Goal: Communication & Community: Answer question/provide support

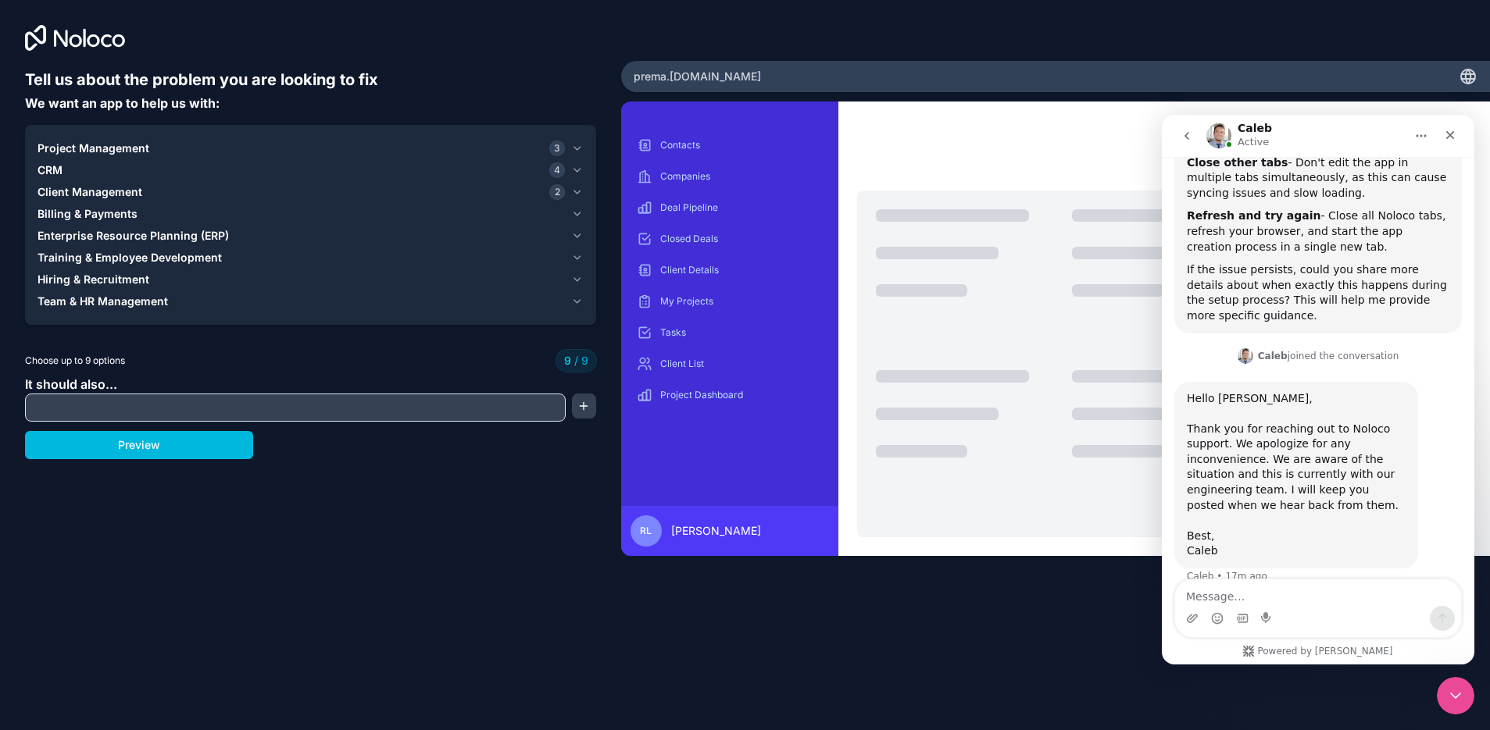
scroll to position [220, 0]
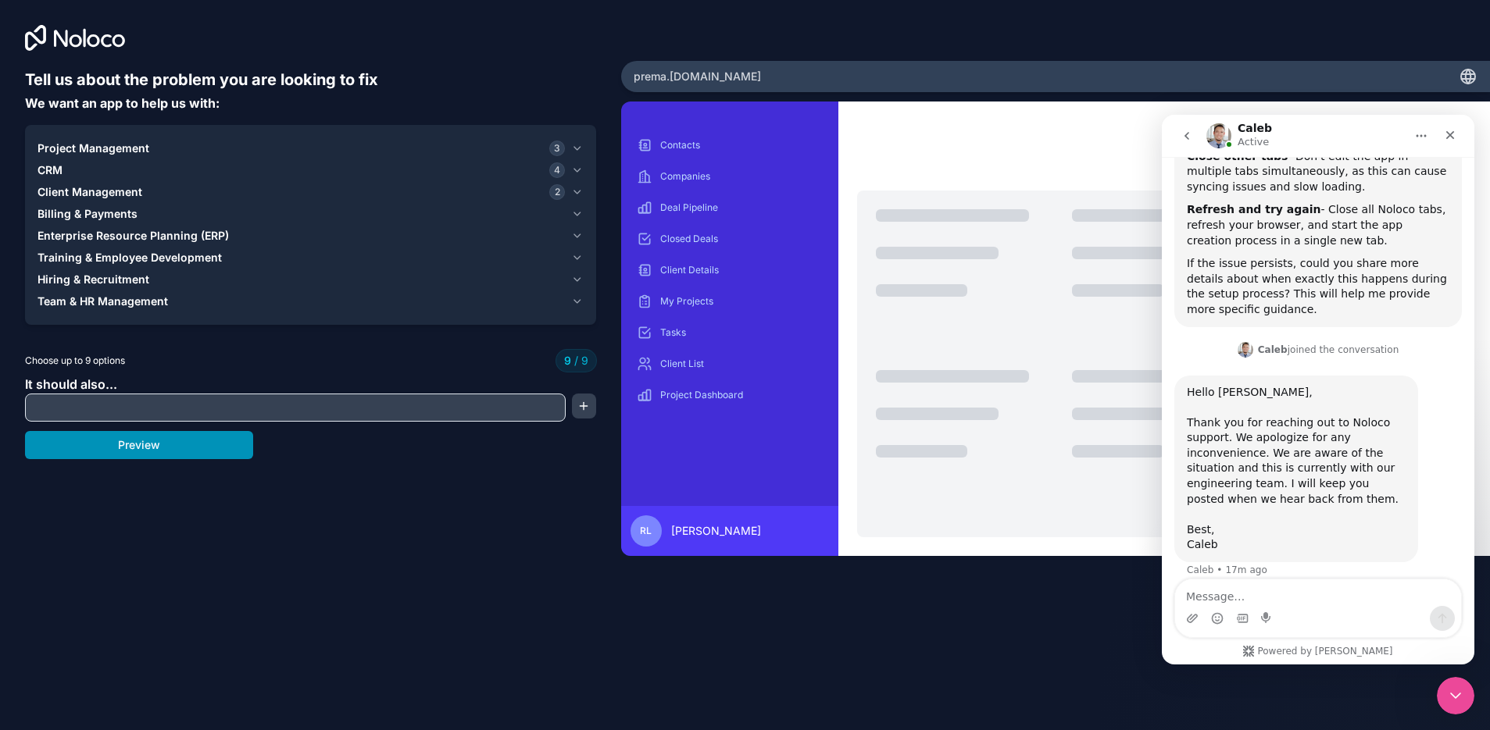
click at [191, 443] on button "Preview" at bounding box center [139, 445] width 228 height 28
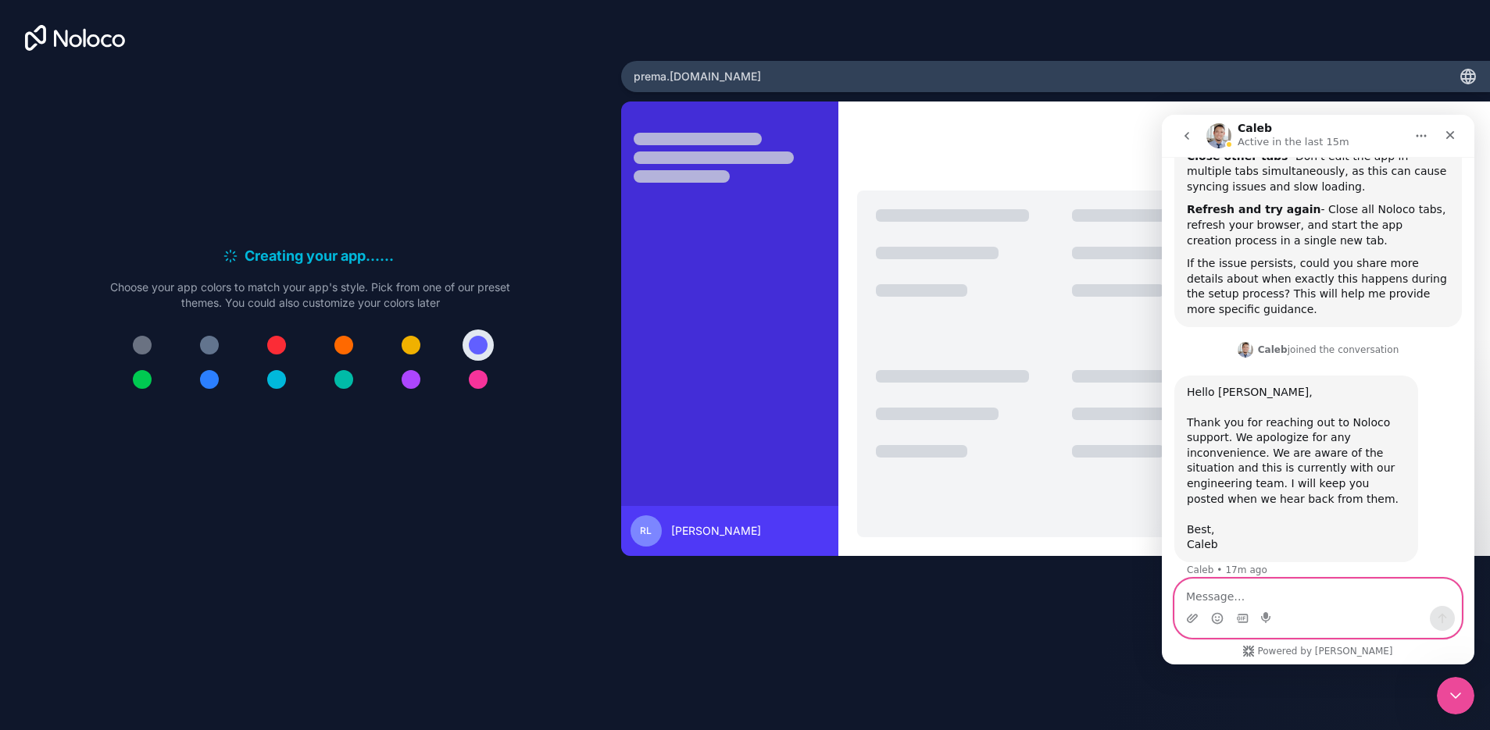
click at [1327, 604] on textarea "Message…" at bounding box center [1318, 593] width 286 height 27
type textarea "Oh this is some on-going issue"
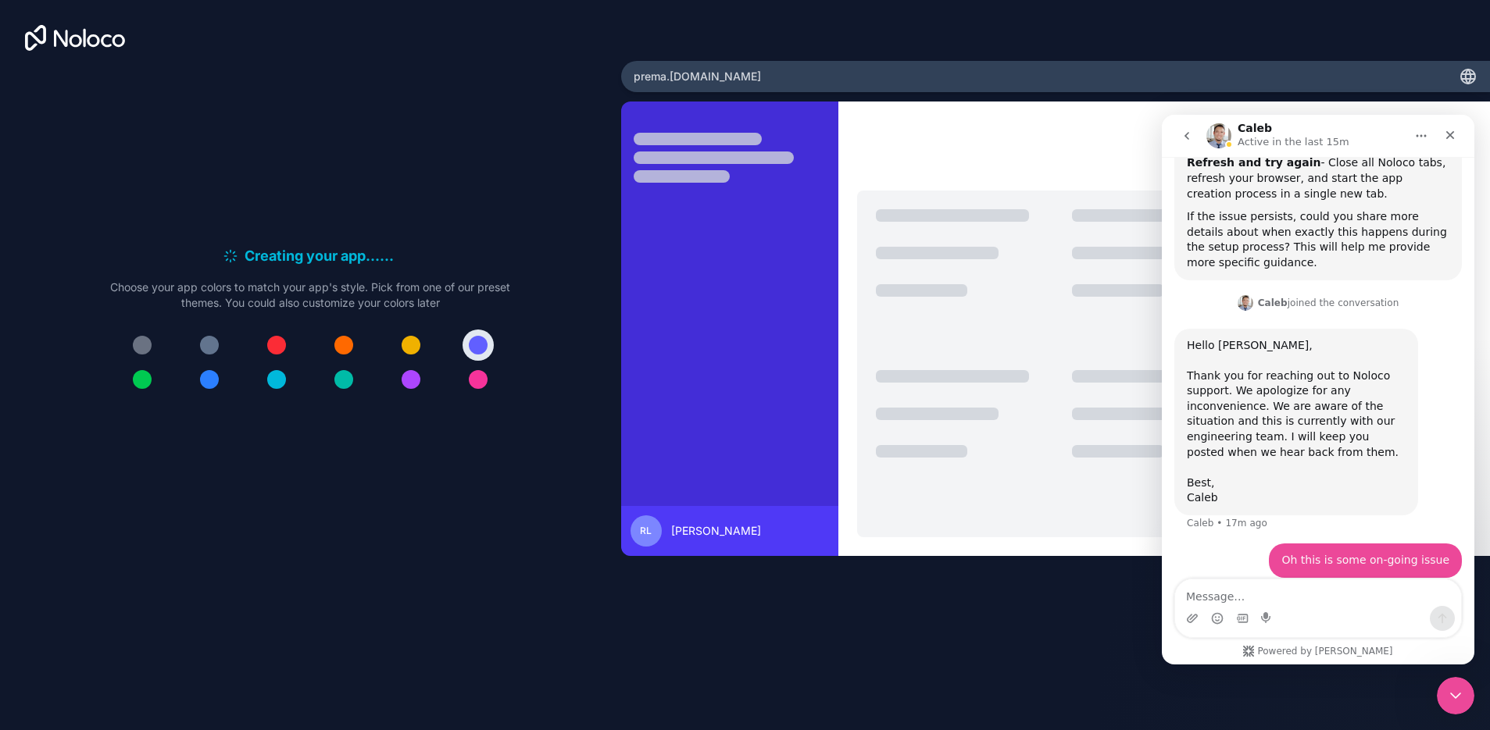
click at [334, 488] on div "Creating your app... . . . Meanwhile, let's personalize it! Choose your app col…" at bounding box center [310, 326] width 571 height 515
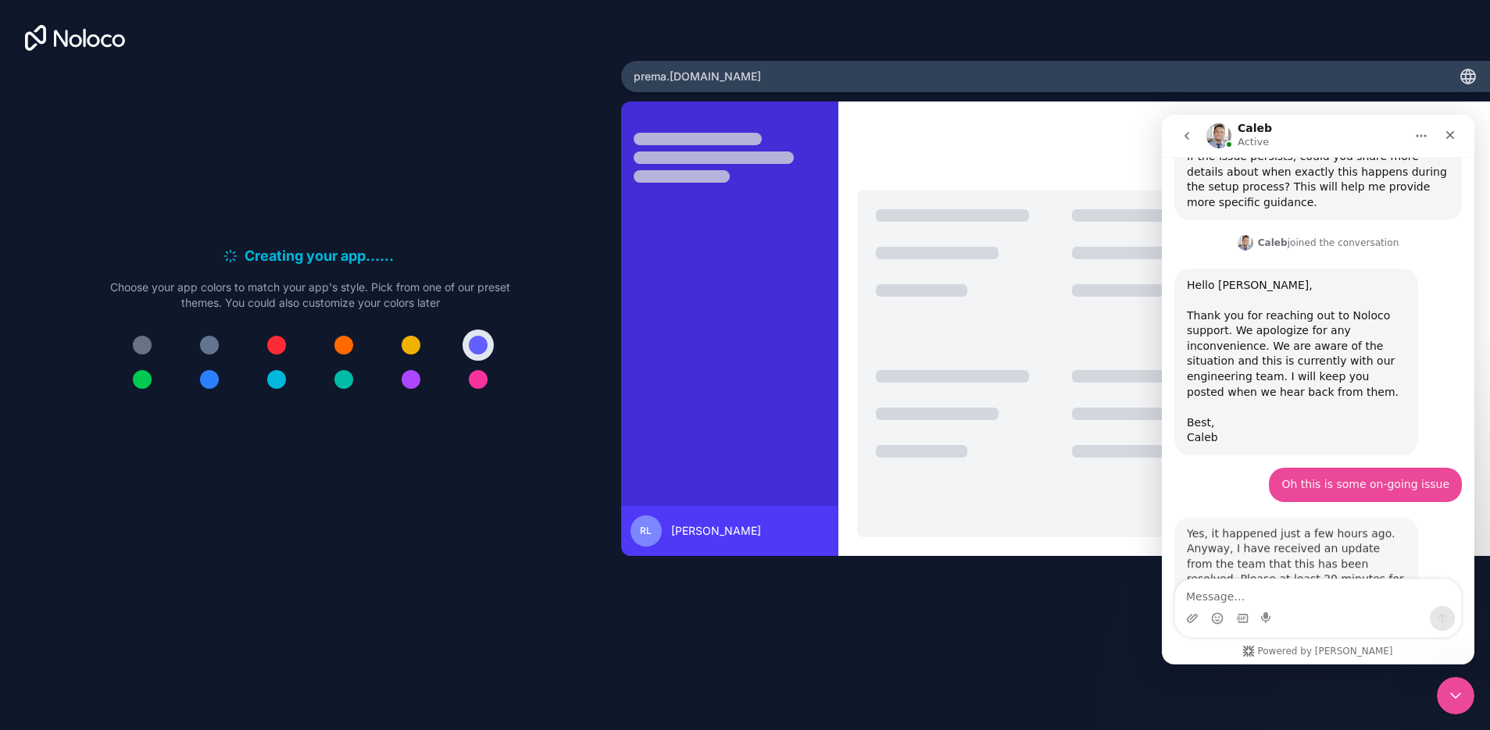
scroll to position [421, 0]
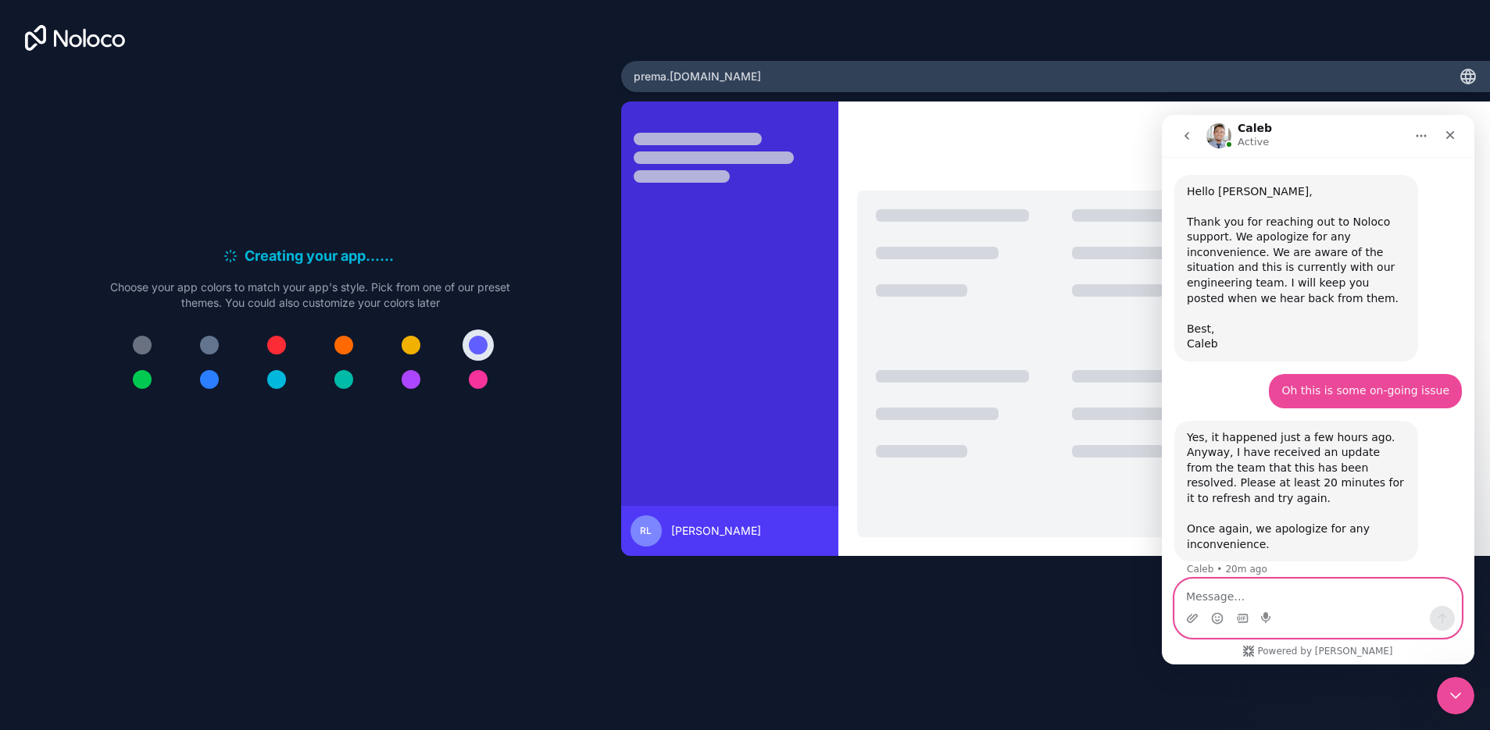
click at [1342, 600] on textarea "Message…" at bounding box center [1318, 593] width 286 height 27
click at [1343, 593] on textarea "Message…" at bounding box center [1318, 593] width 286 height 27
type textarea "thank you for letting me know!"
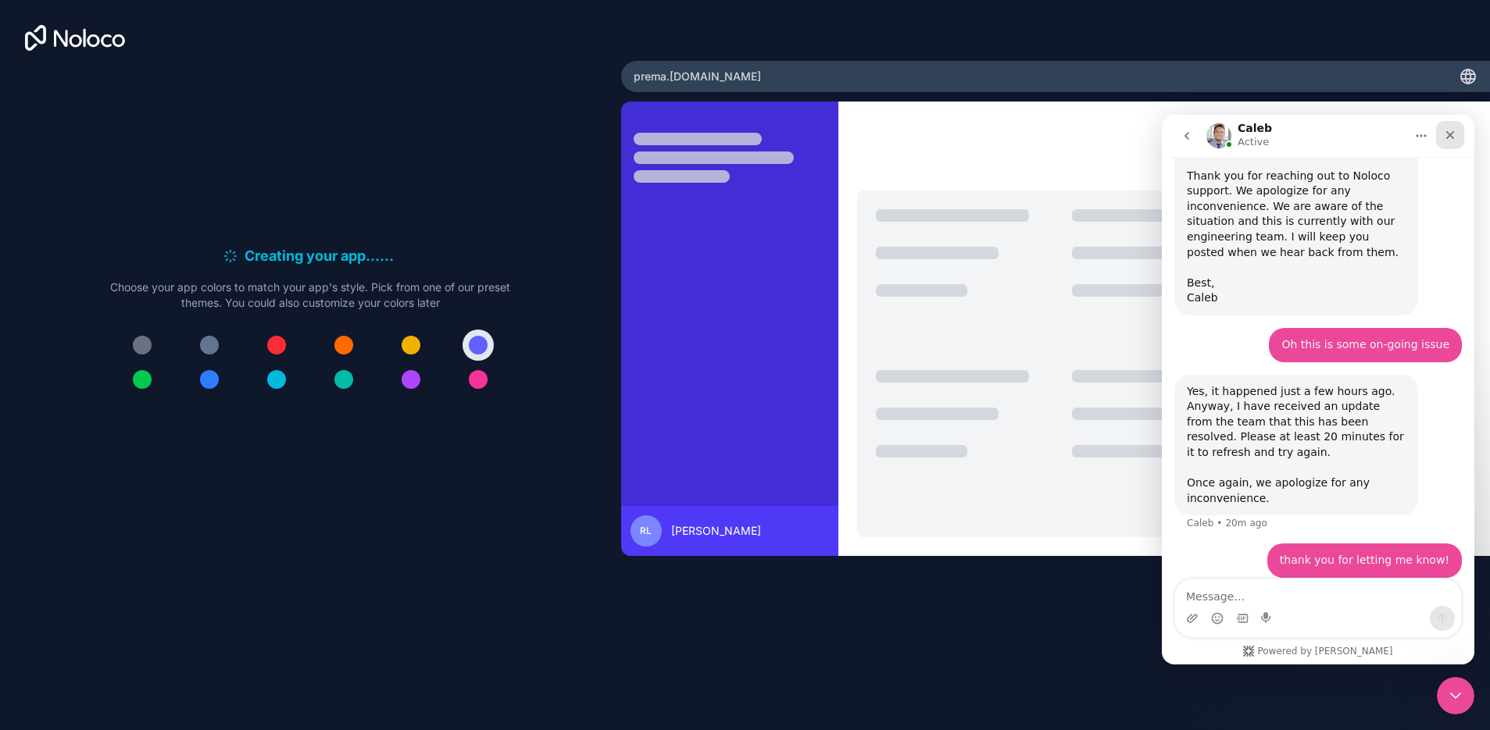
click at [1455, 139] on icon "Close" at bounding box center [1450, 135] width 12 height 12
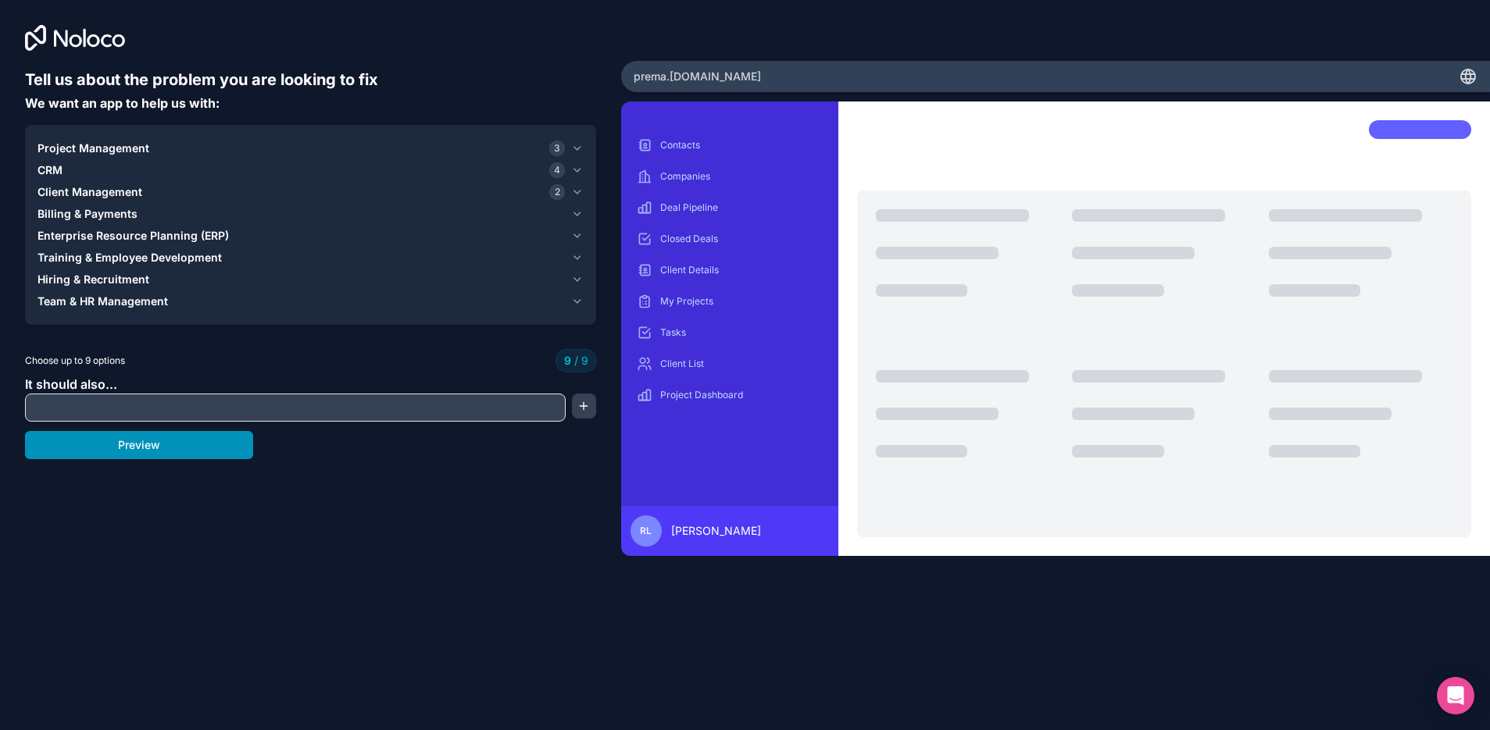
click at [165, 452] on button "Preview" at bounding box center [139, 445] width 228 height 28
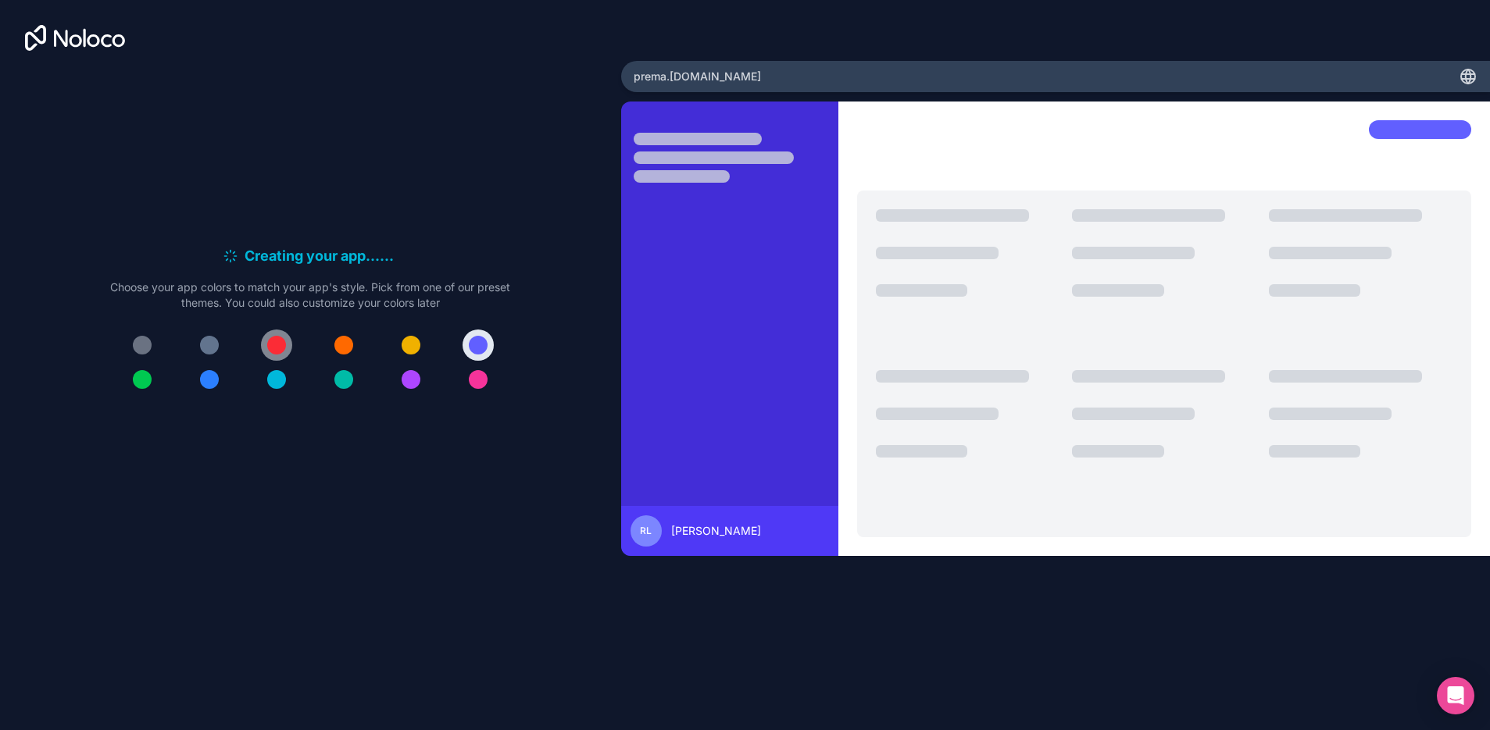
click at [276, 345] on div at bounding box center [276, 345] width 19 height 19
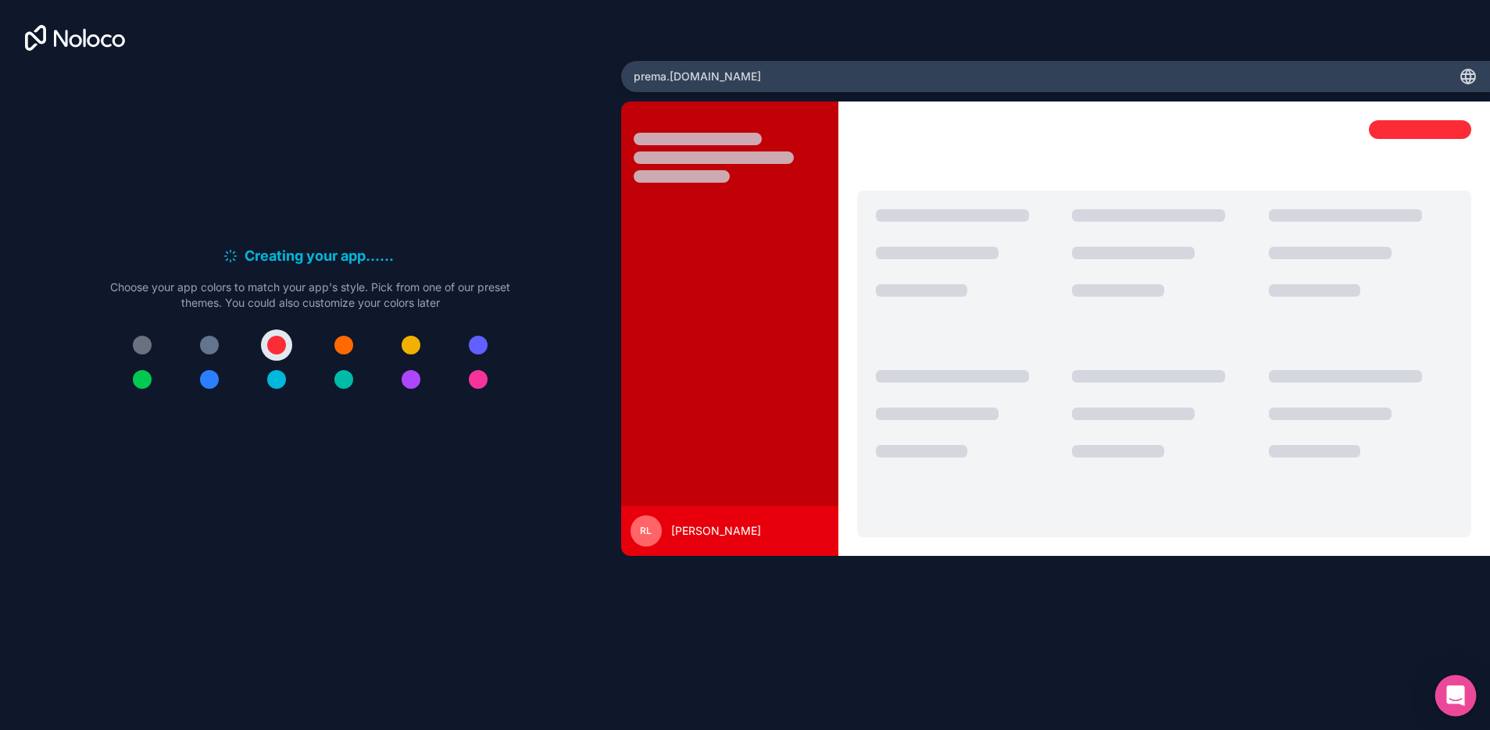
click at [1454, 687] on icon "Open Intercom Messenger" at bounding box center [1455, 696] width 20 height 20
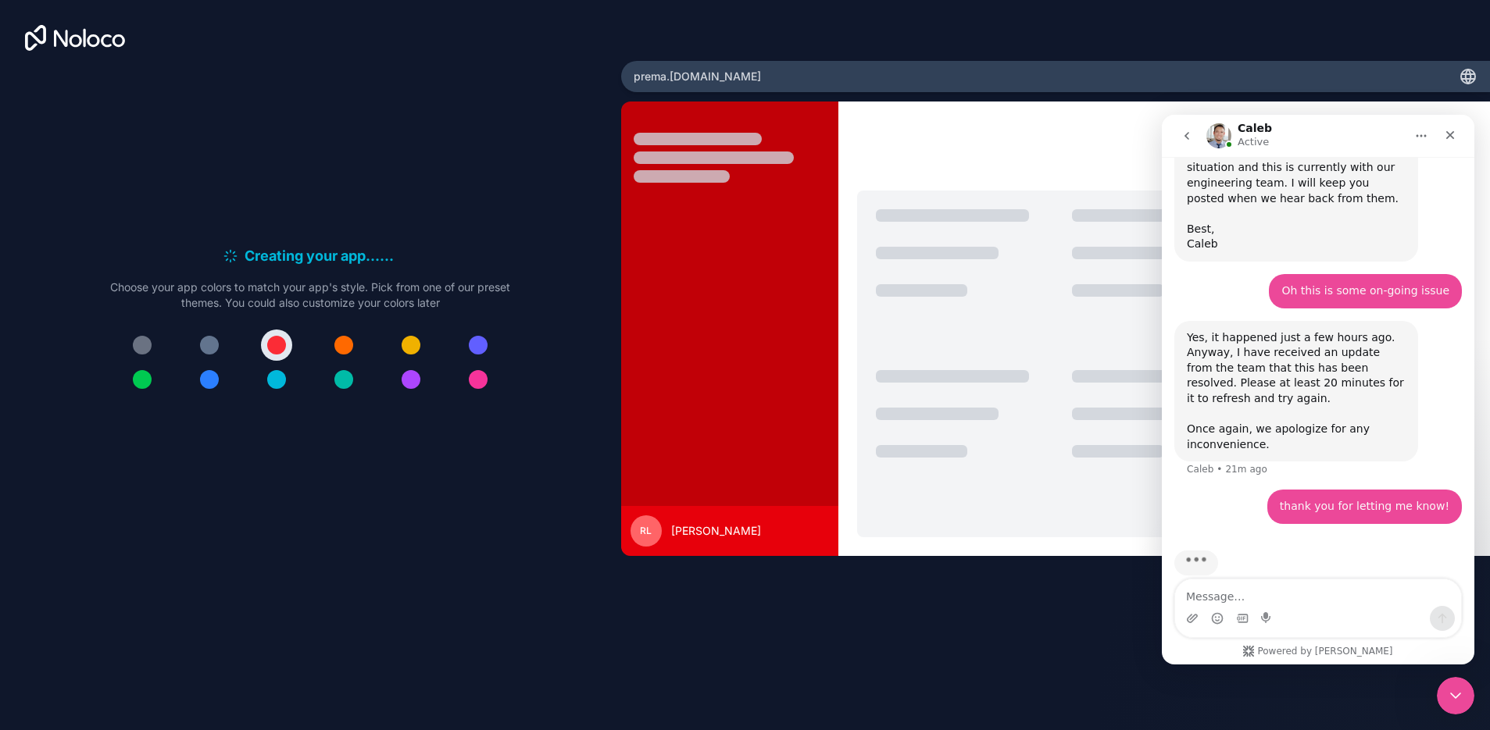
scroll to position [527, 0]
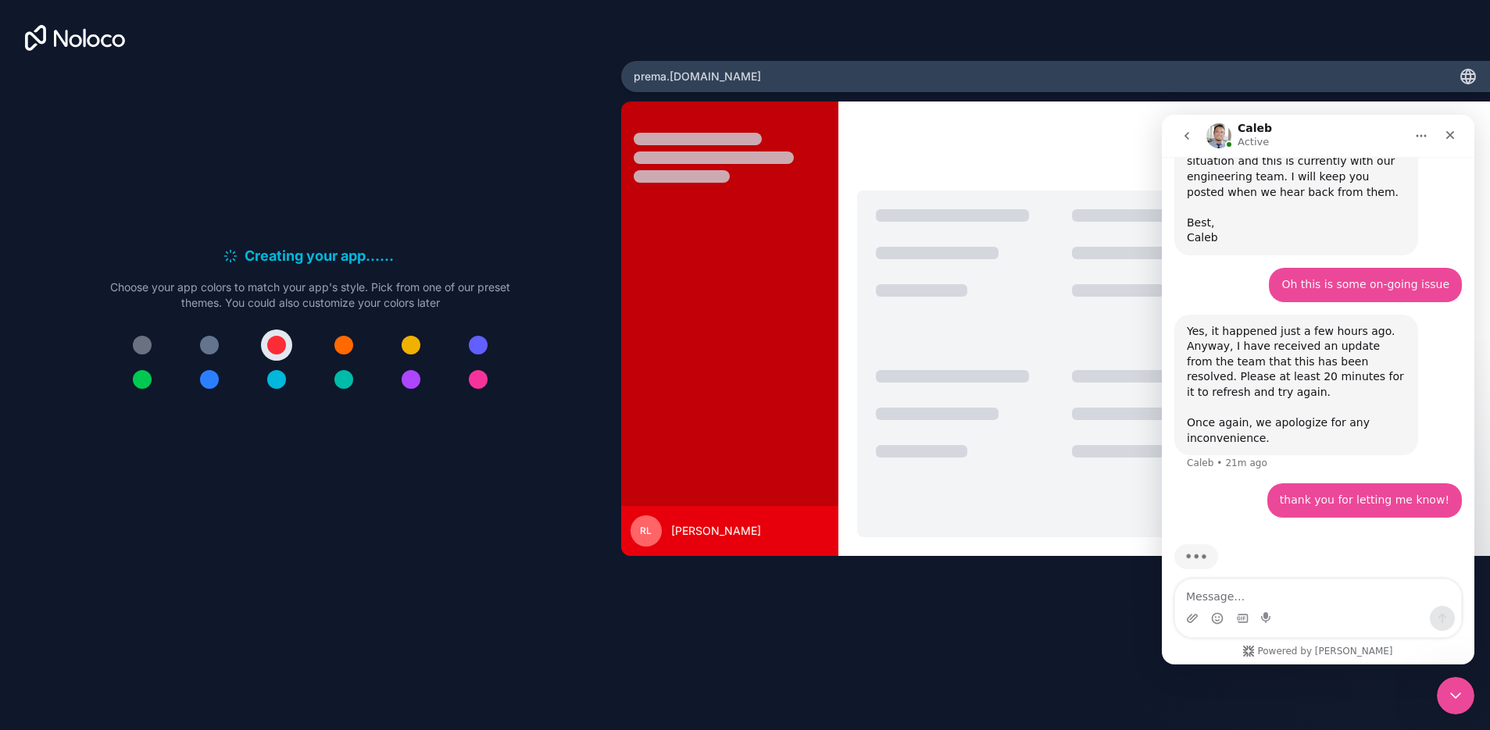
click at [1291, 590] on textarea "Message…" at bounding box center [1318, 593] width 286 height 27
click at [1291, 587] on textarea "Message…" at bounding box center [1318, 593] width 286 height 27
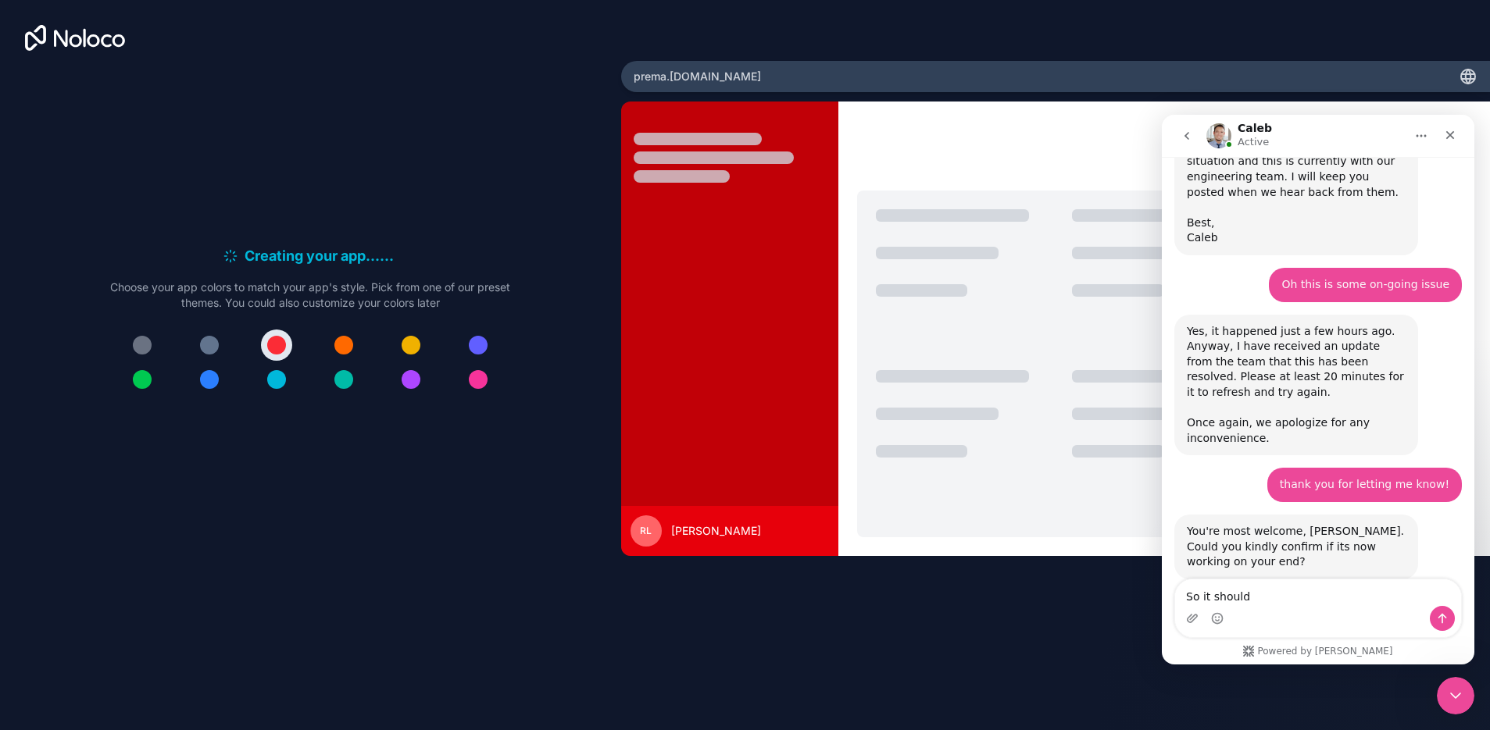
scroll to position [590, 0]
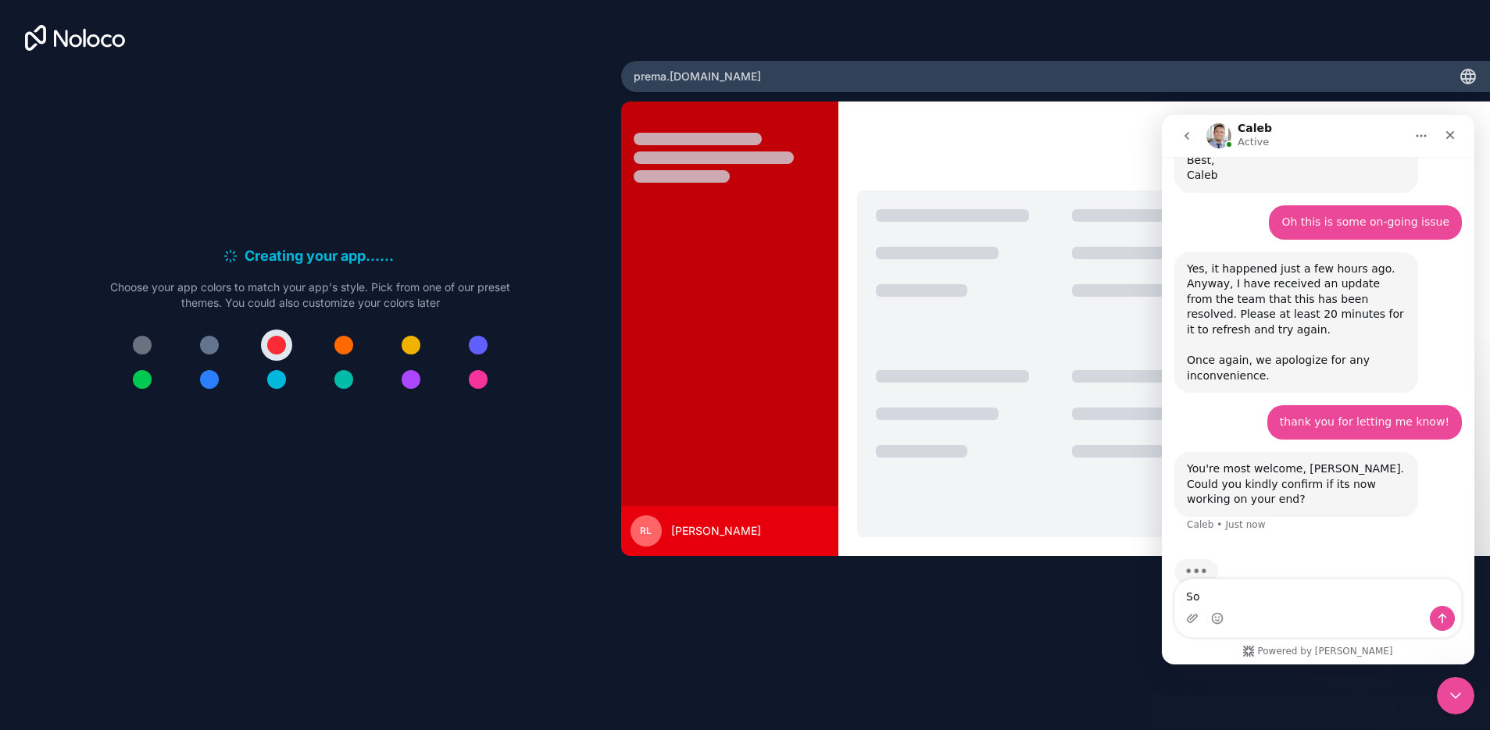
type textarea "S"
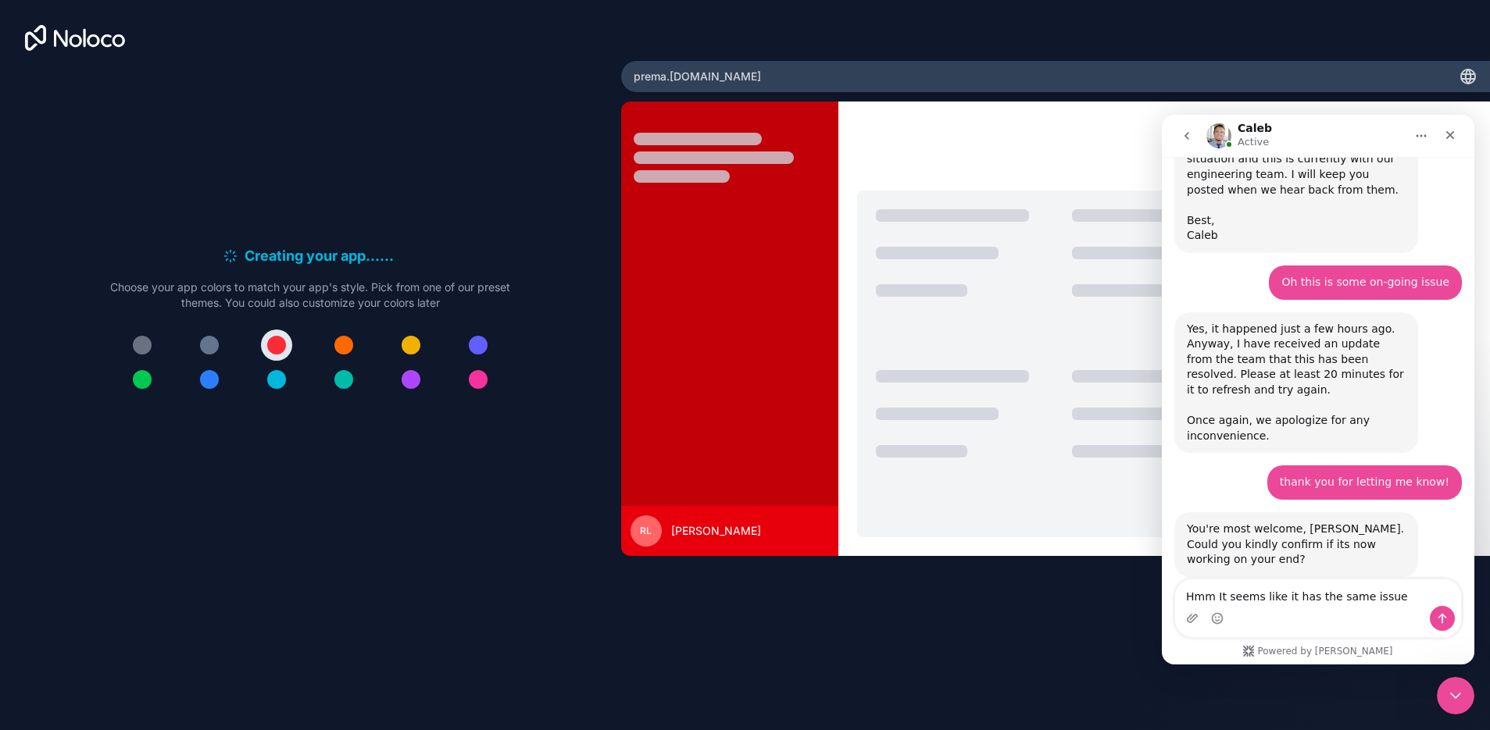
click at [1284, 598] on textarea "Hmm It seems like it has the same issue" at bounding box center [1318, 593] width 286 height 27
type textarea "Hmm It seems like it still has the same issue"
click at [1408, 602] on textarea "Hmm It seems like it still has the same issue" at bounding box center [1318, 593] width 286 height 27
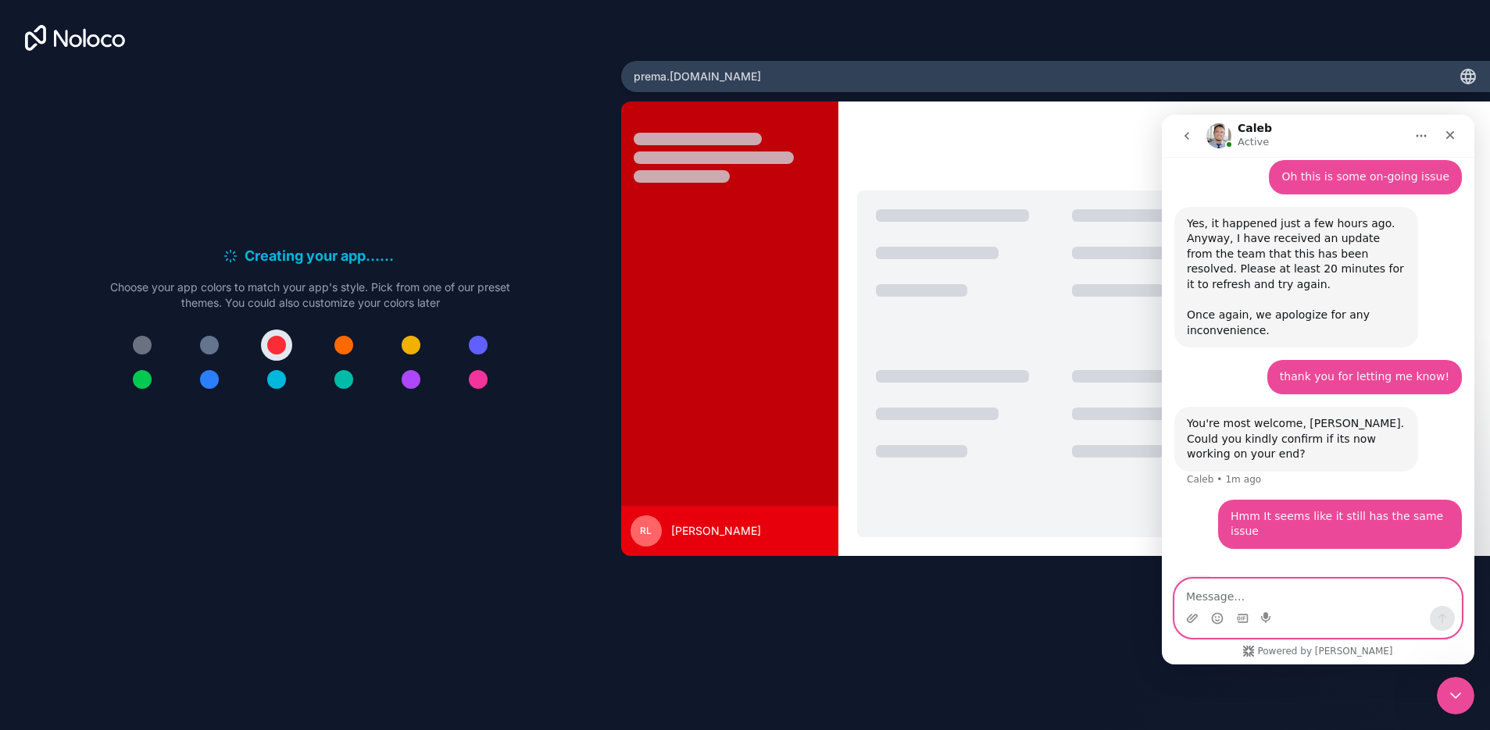
scroll to position [636, 0]
click at [1320, 612] on div "Intercom messenger" at bounding box center [1318, 618] width 286 height 25
click at [1321, 602] on textarea "Message…" at bounding box center [1318, 593] width 286 height 27
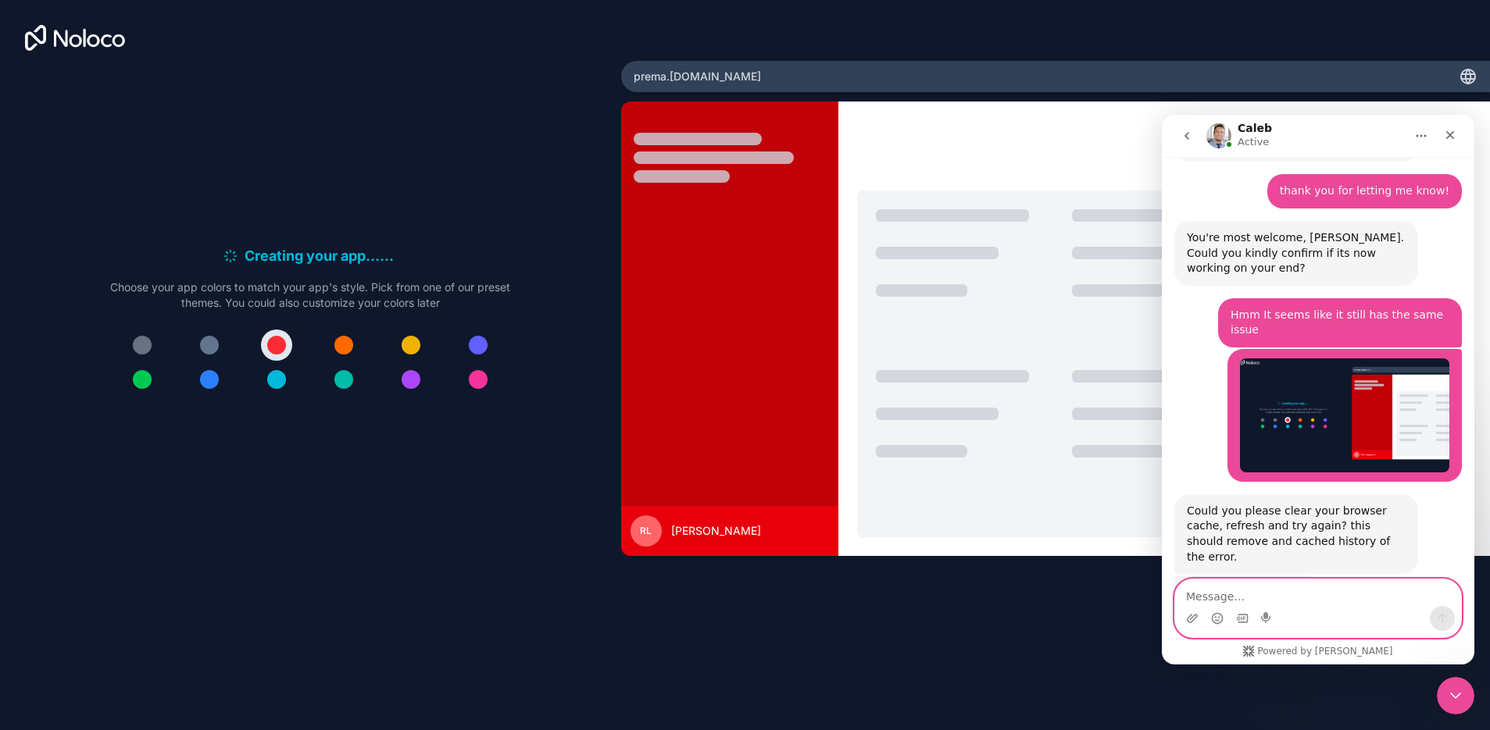
scroll to position [823, 0]
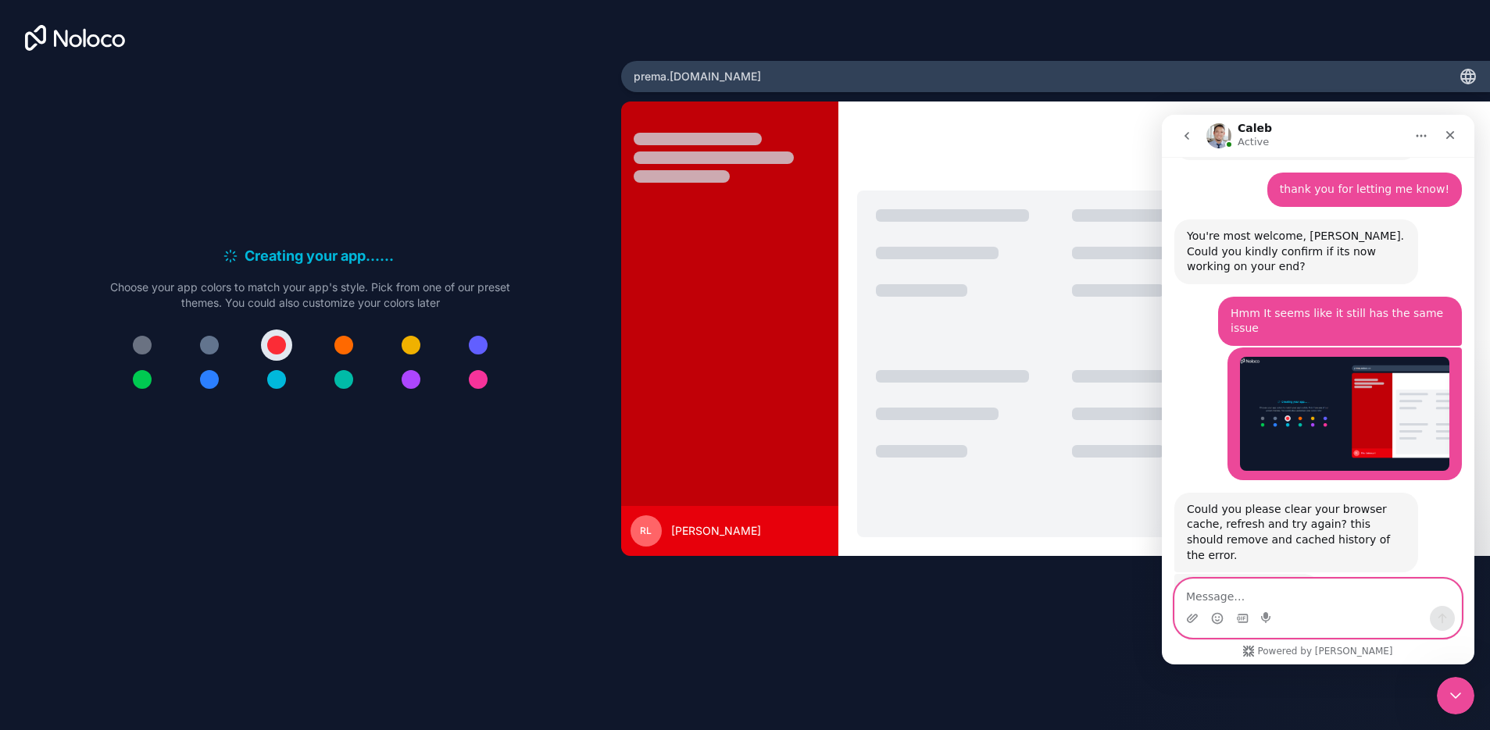
click at [1333, 596] on textarea "Message…" at bounding box center [1318, 593] width 286 height 27
type textarea "a"
type textarea "Alright, I will do that."
